Goal: Transaction & Acquisition: Purchase product/service

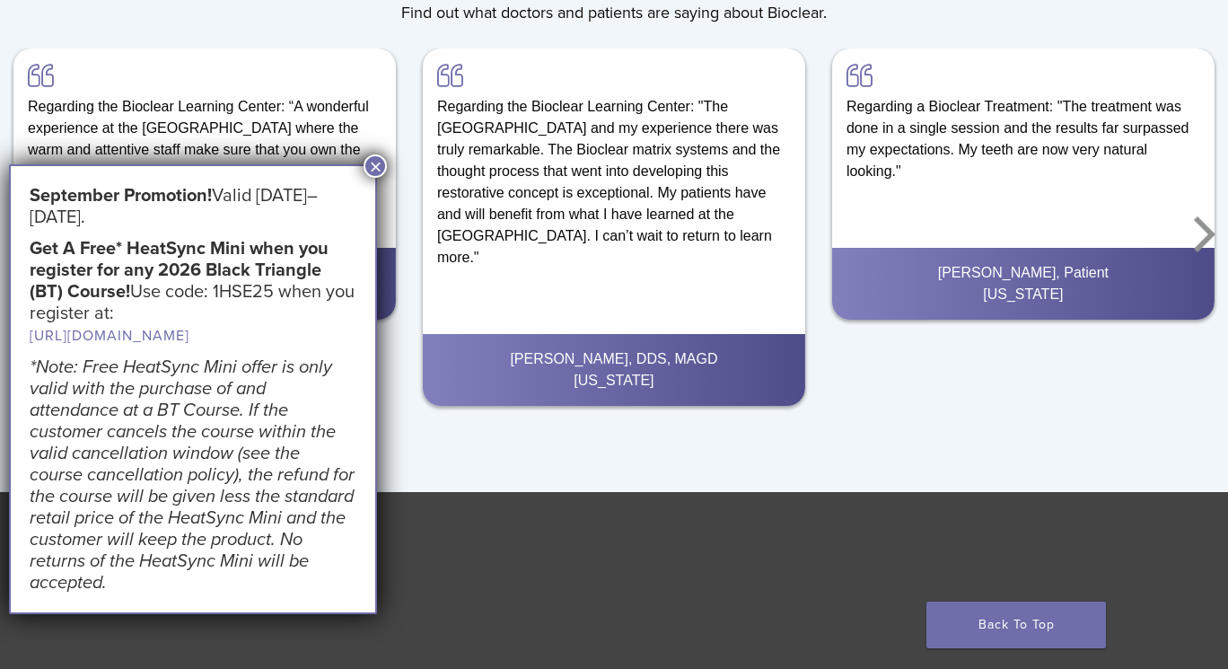
scroll to position [2658, 0]
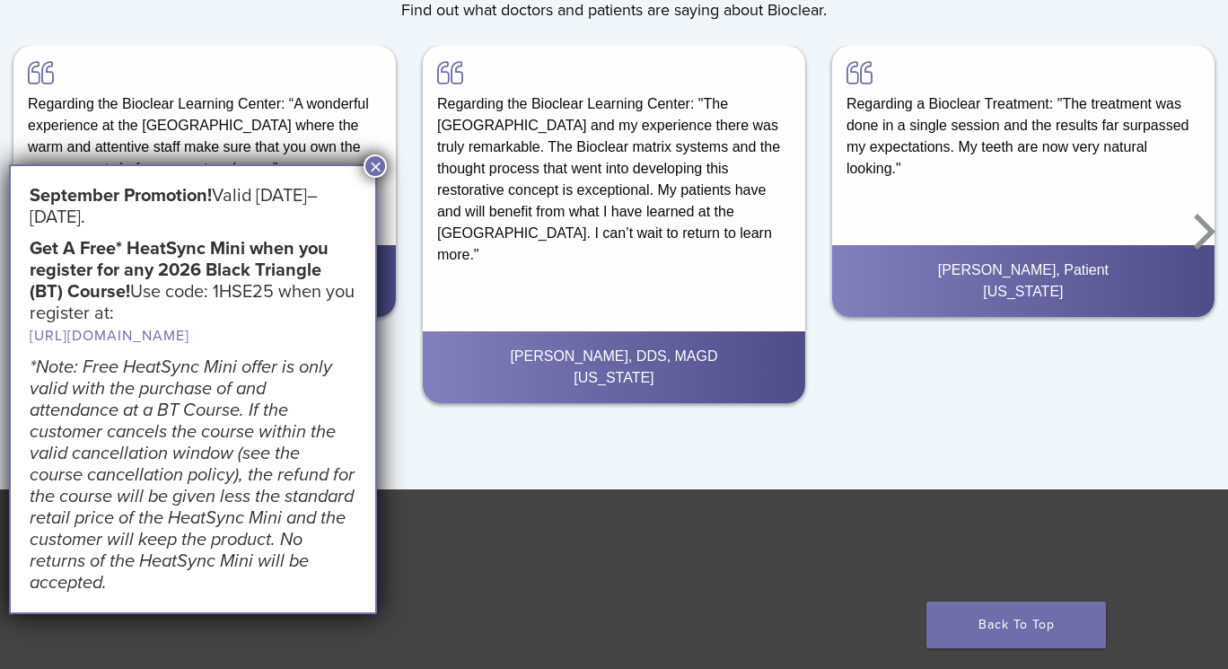
click at [383, 167] on button "×" at bounding box center [375, 165] width 23 height 23
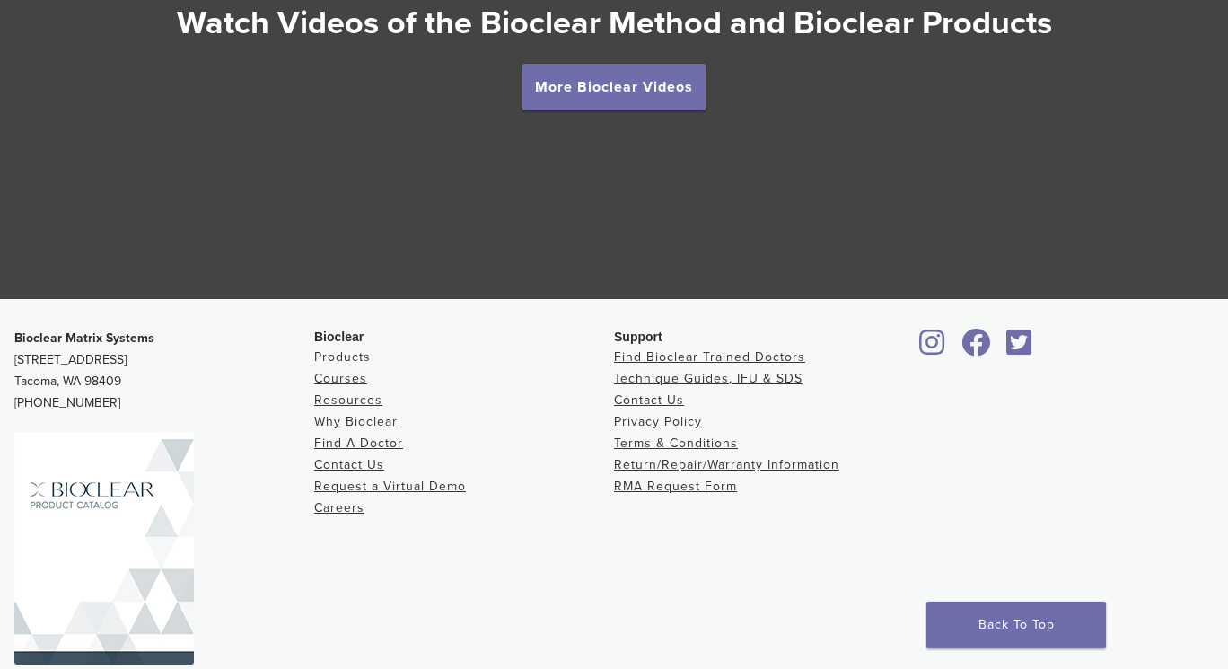
scroll to position [3336, 0]
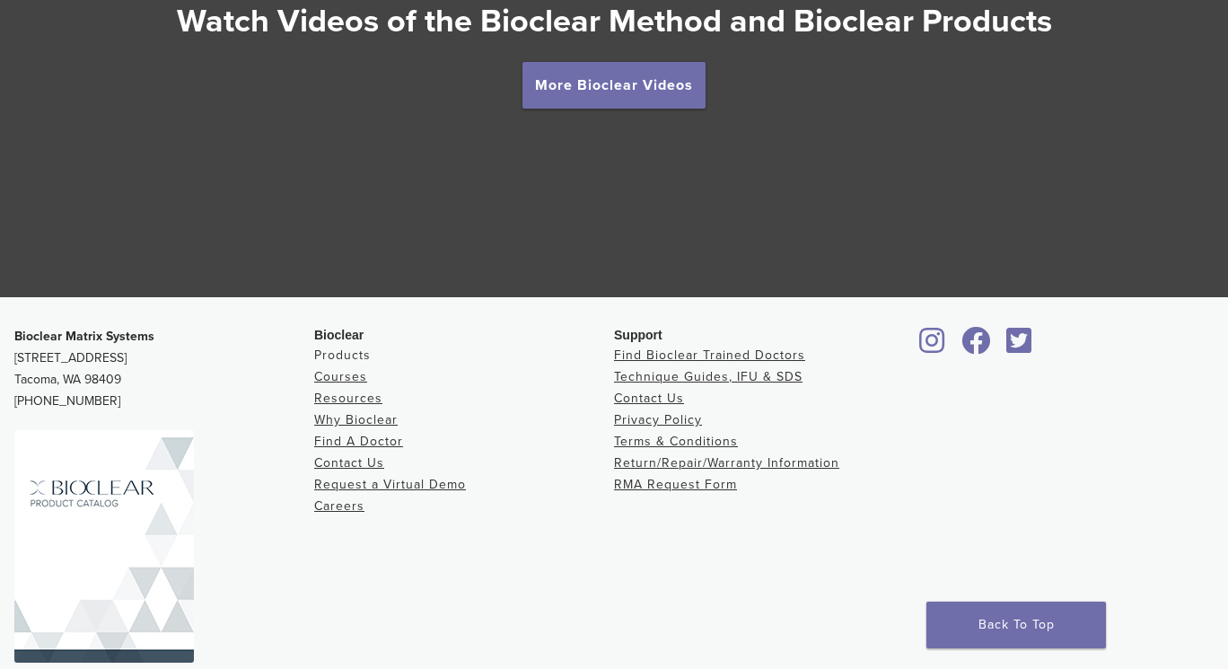
click at [347, 357] on link "Products" at bounding box center [342, 354] width 57 height 15
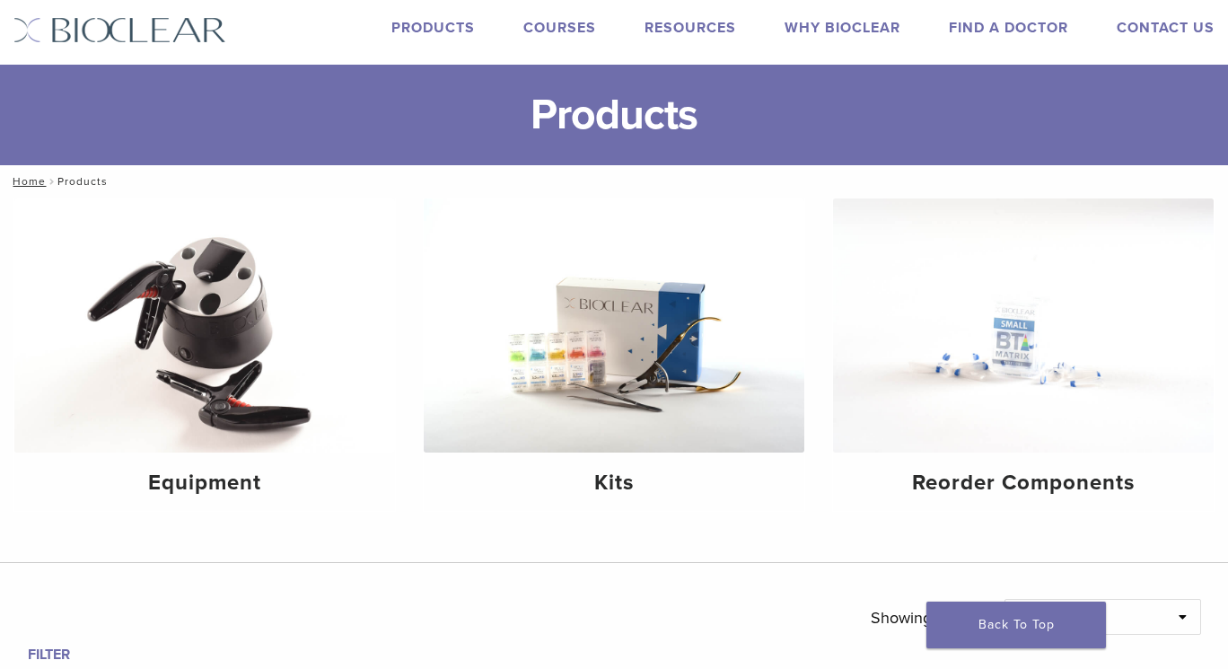
scroll to position [44, 0]
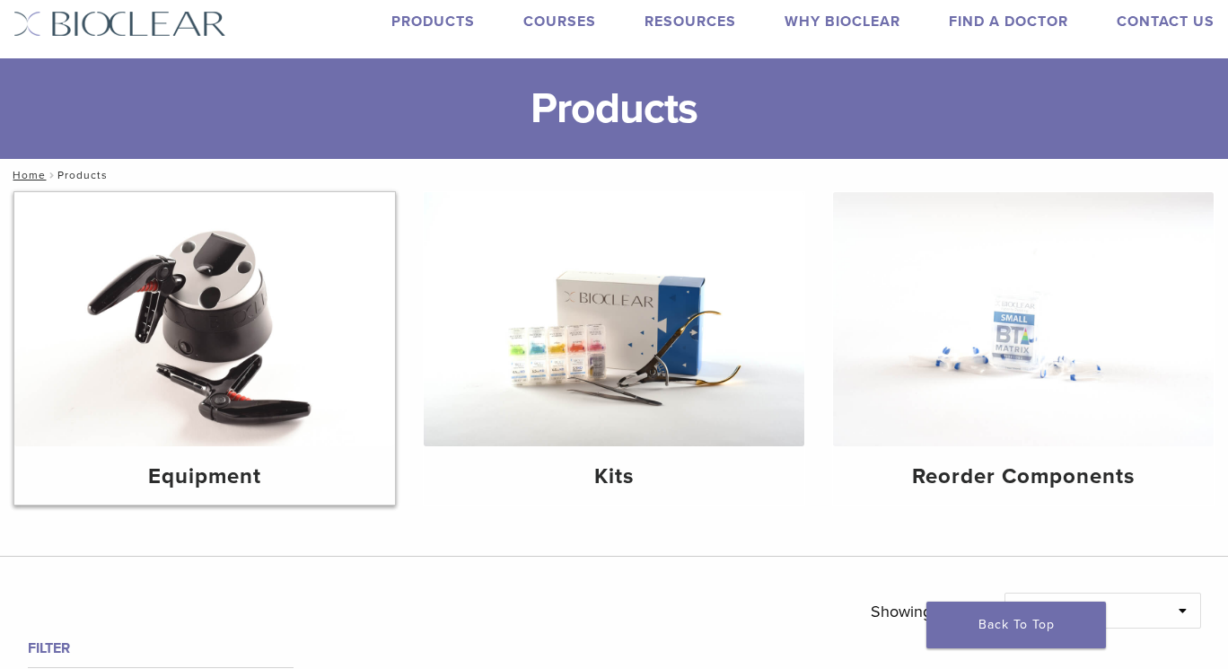
click at [269, 364] on img at bounding box center [204, 319] width 381 height 254
